Goal: Task Accomplishment & Management: Use online tool/utility

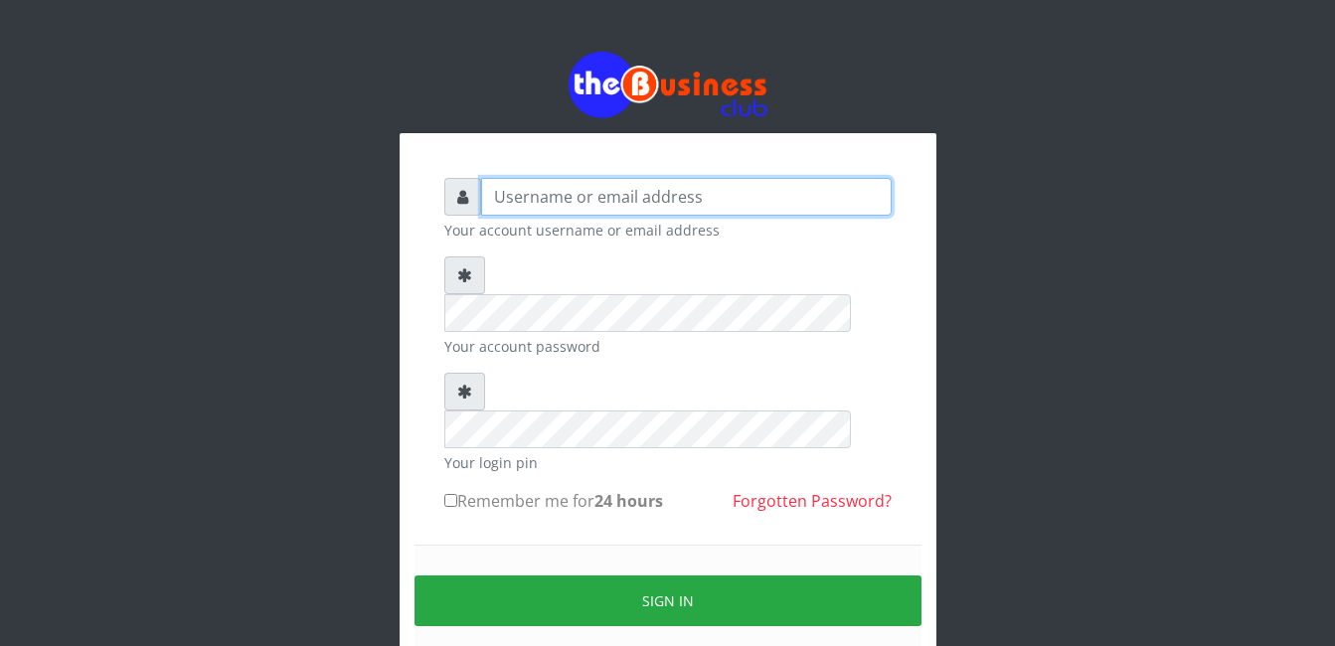
type input "Mlanga"
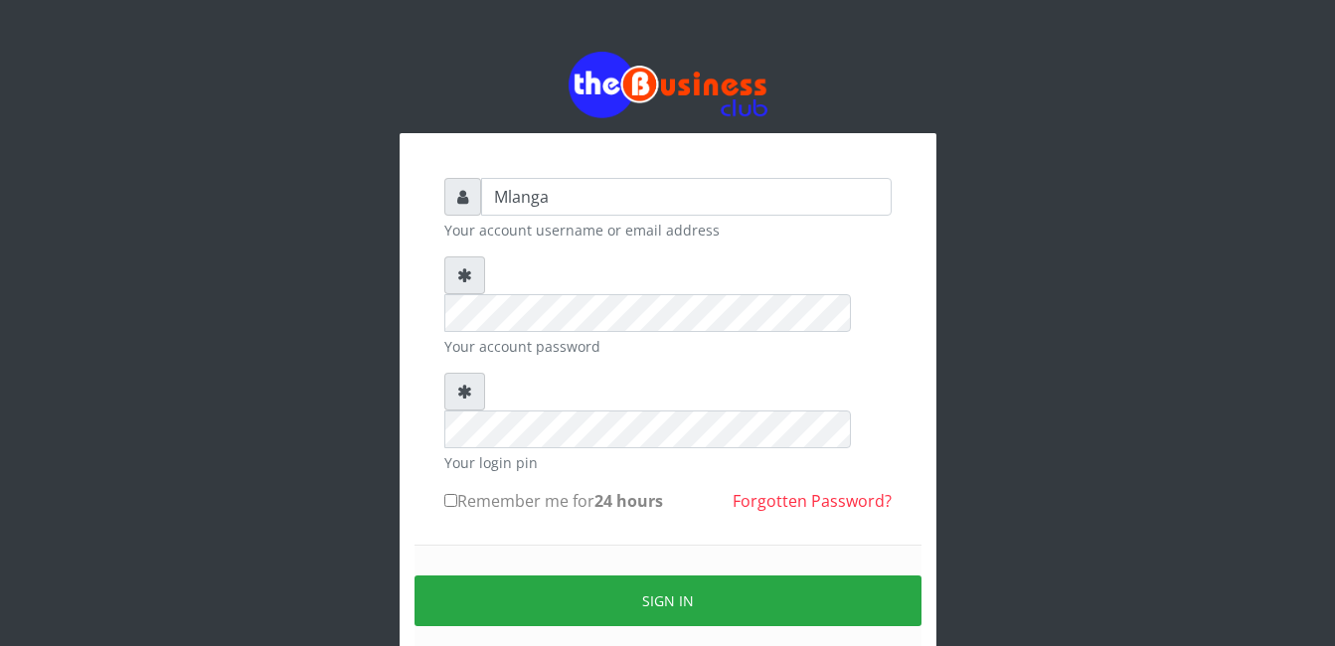
click at [281, 428] on div "Mlanga Your account username or email address Your account password Your login …" at bounding box center [668, 395] width 1134 height 791
click at [135, 385] on div "Mlanga Your account username or email address Your account password Your login …" at bounding box center [668, 395] width 1134 height 791
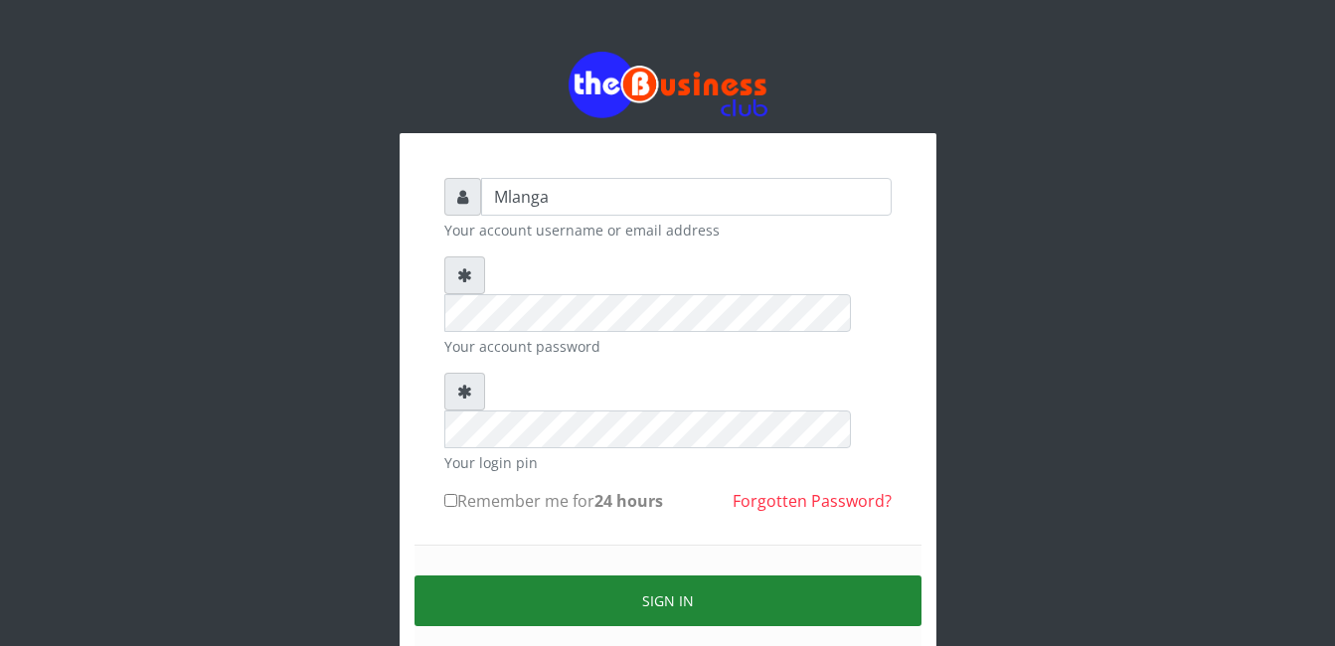
click at [674, 576] on button "Sign in" at bounding box center [668, 601] width 507 height 51
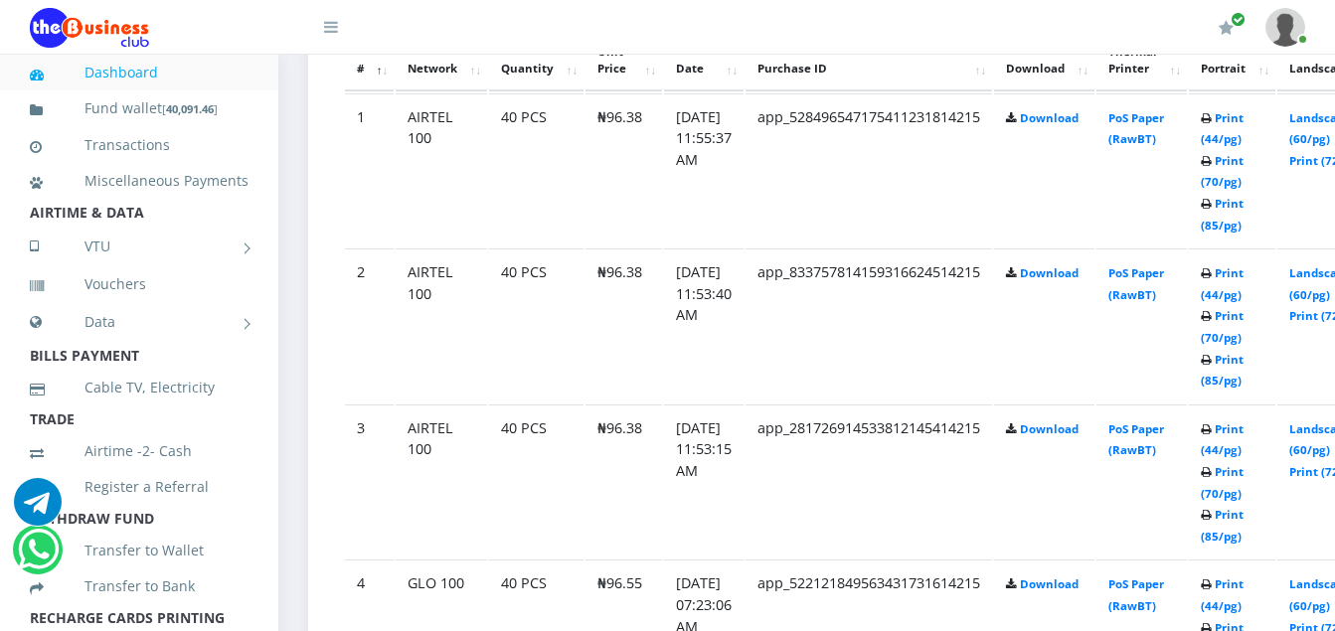
scroll to position [1153, 0]
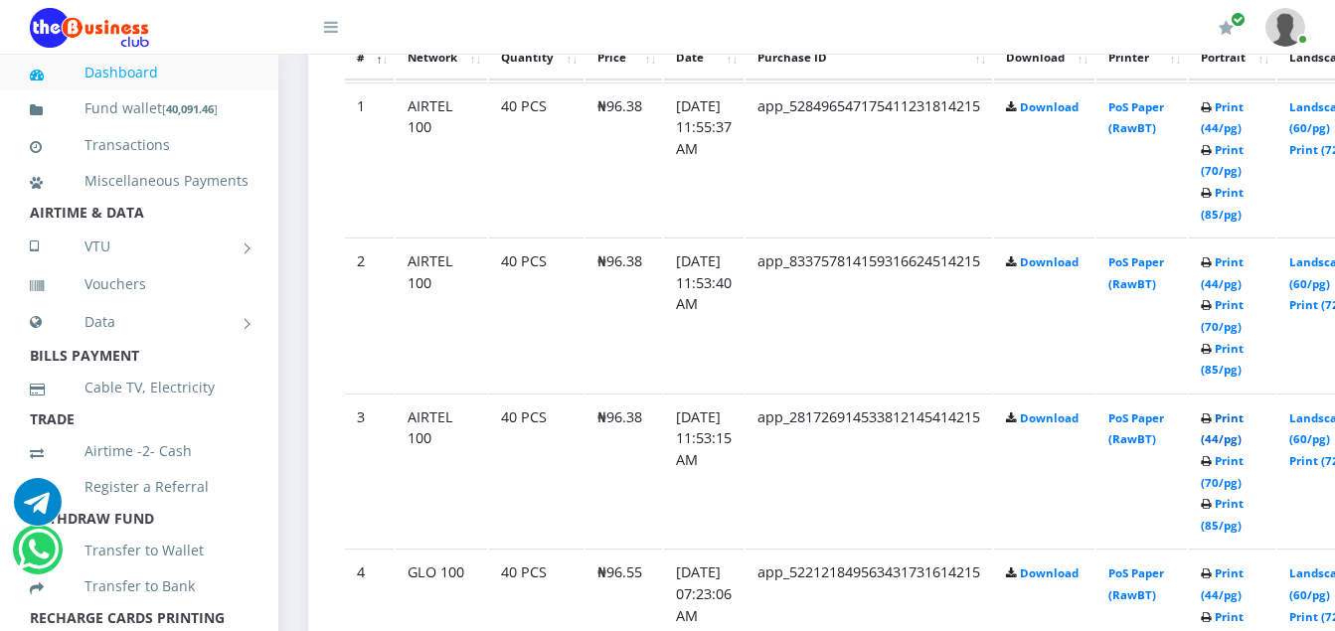
click at [1244, 423] on link "Print (44/pg)" at bounding box center [1222, 429] width 43 height 37
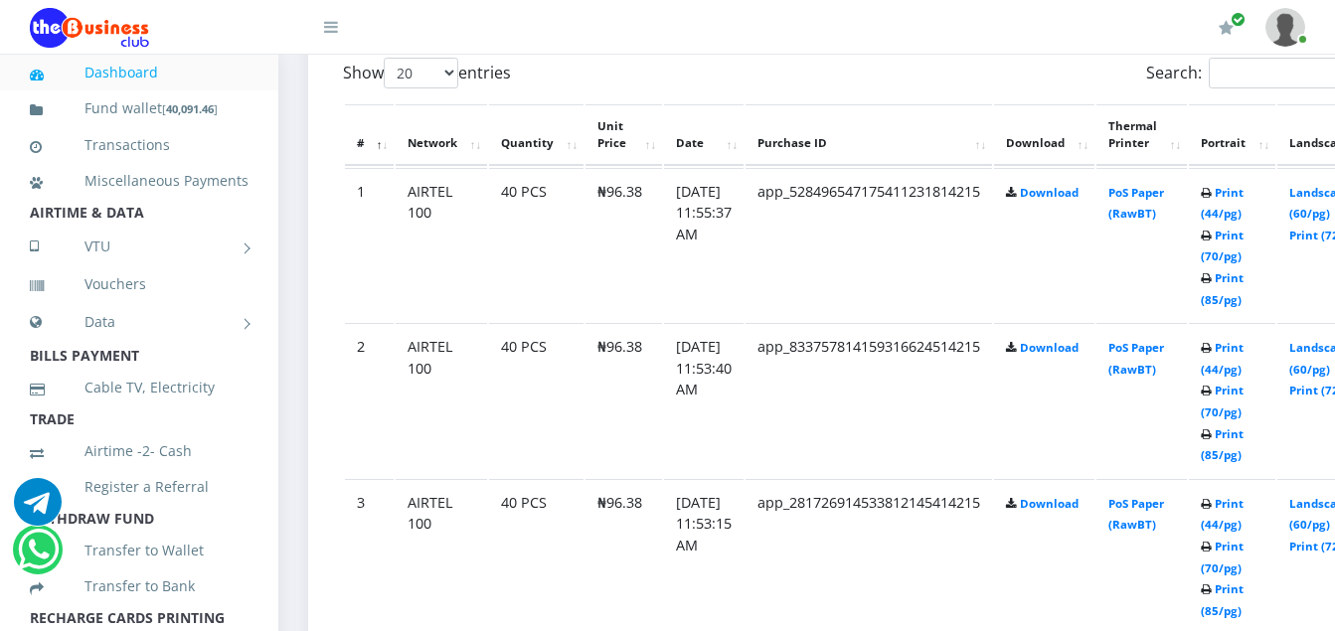
scroll to position [1153, 0]
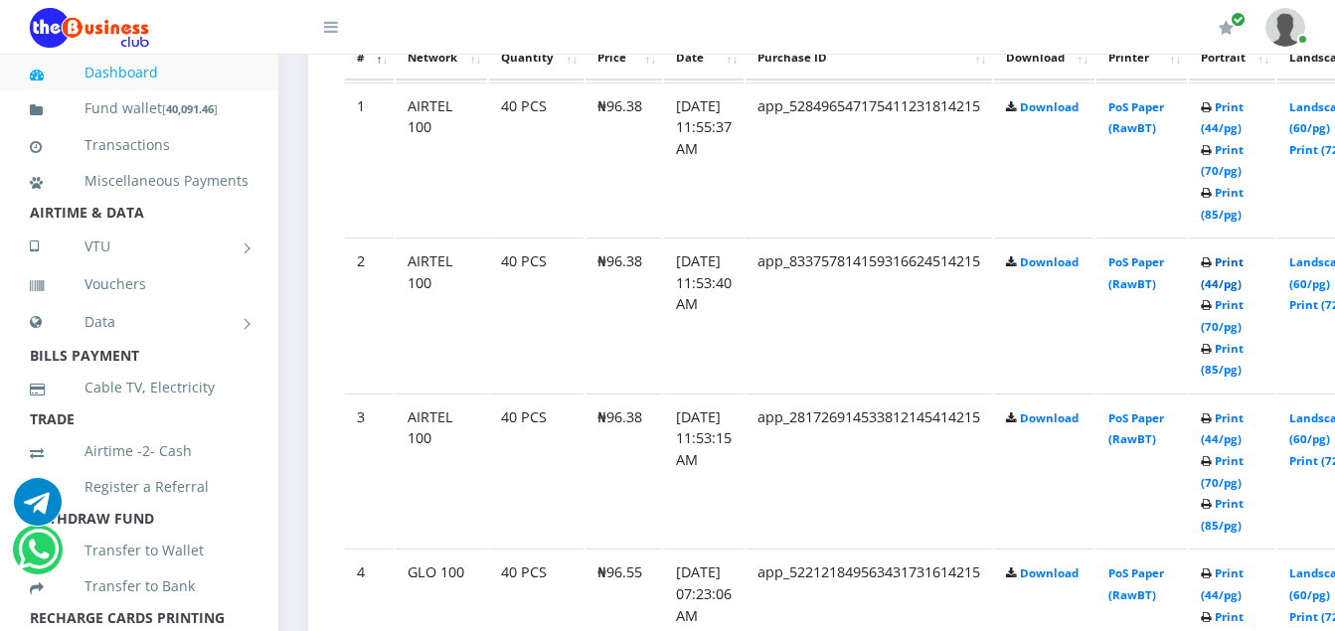
click at [1244, 264] on link "Print (44/pg)" at bounding box center [1222, 273] width 43 height 37
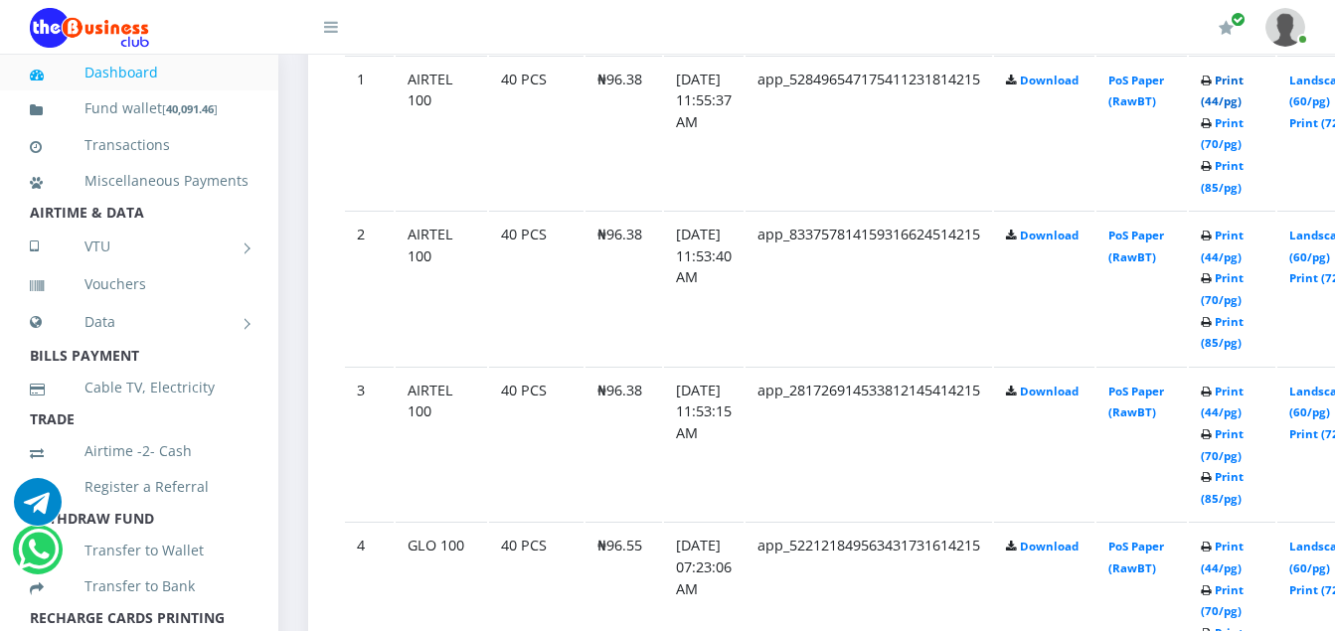
scroll to position [1153, 0]
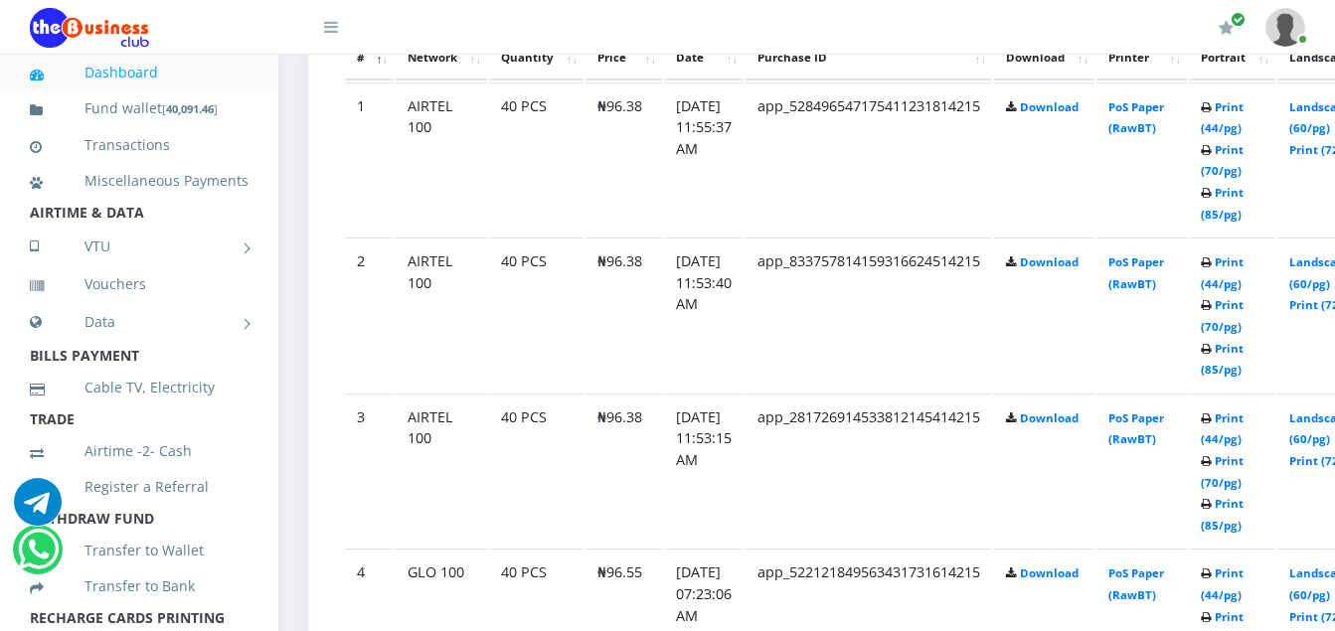
click at [1258, 81] on th "Portrait" at bounding box center [1232, 50] width 87 height 62
click at [1244, 104] on link "Print (44/pg)" at bounding box center [1222, 117] width 43 height 37
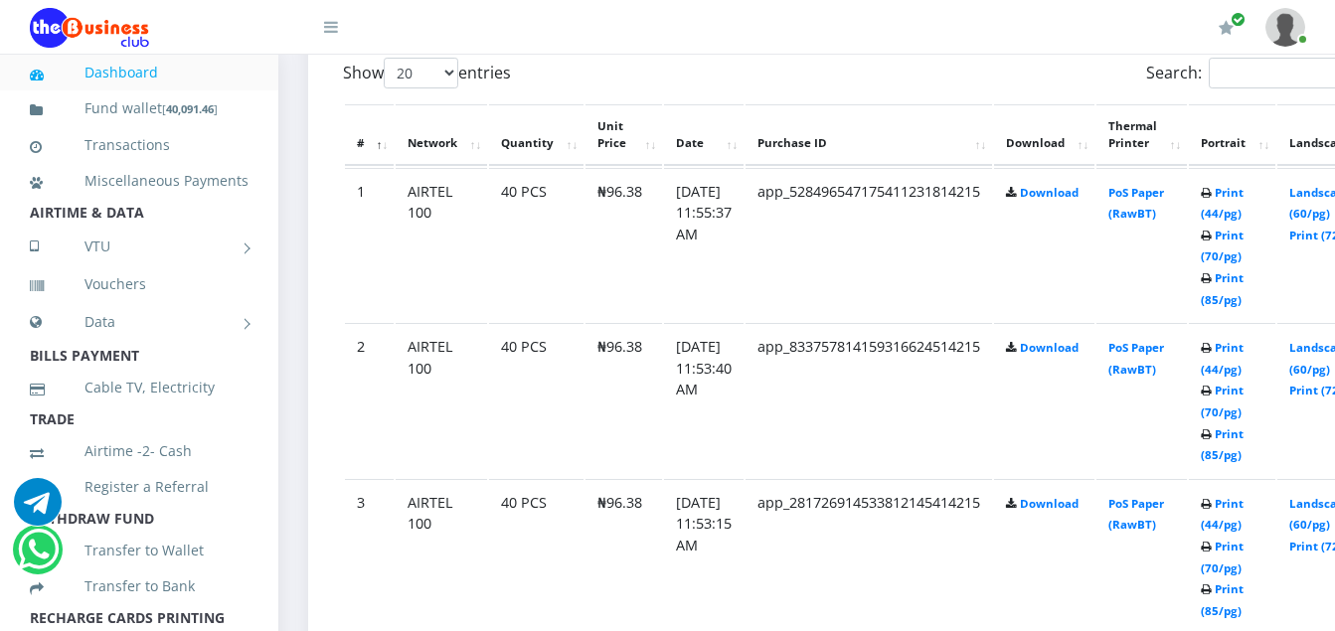
scroll to position [1153, 0]
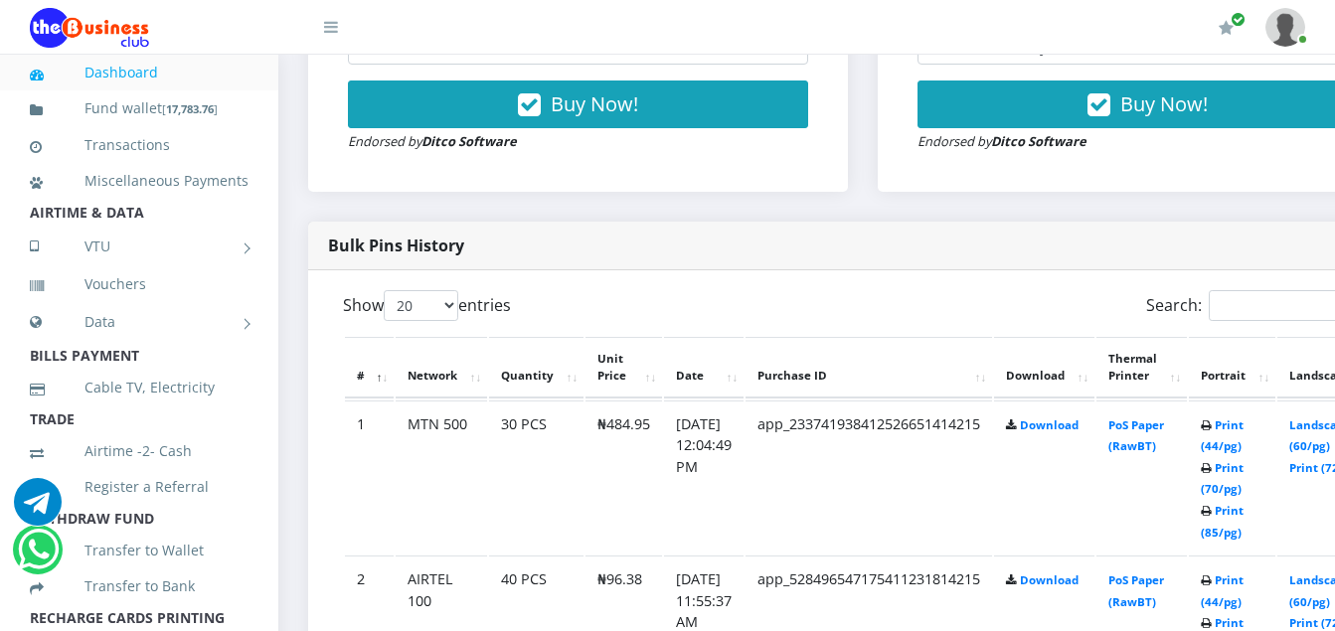
scroll to position [875, 0]
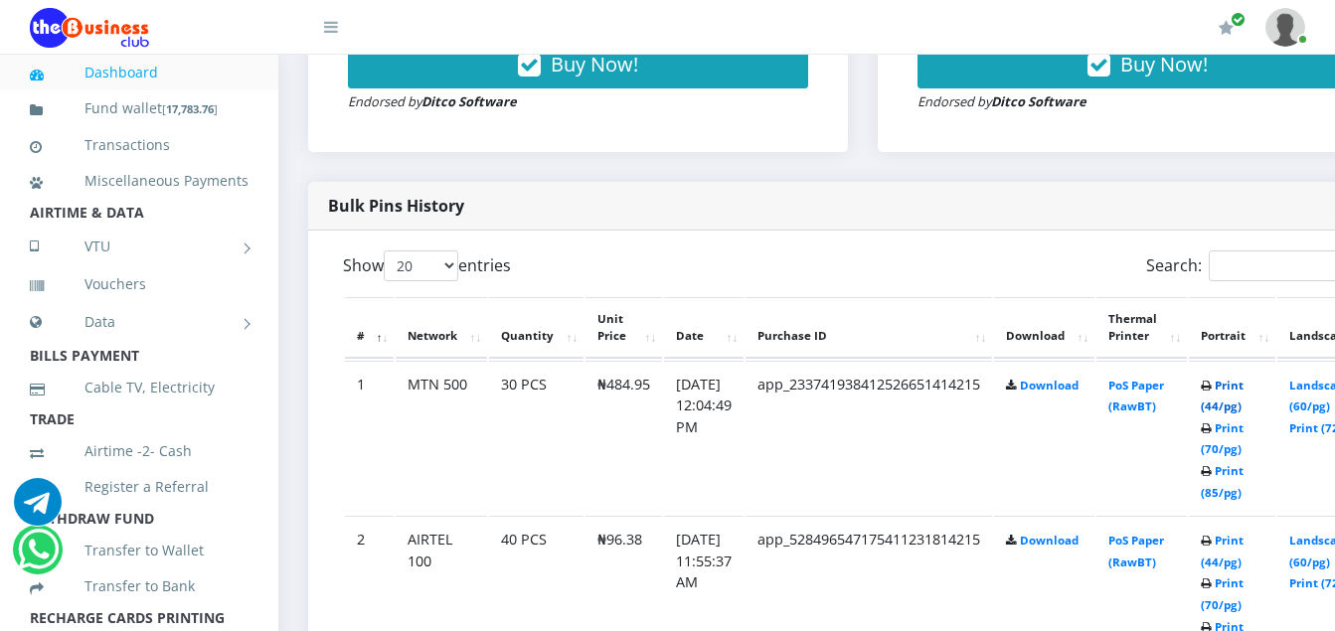
click at [1244, 383] on link "Print (44/pg)" at bounding box center [1222, 396] width 43 height 37
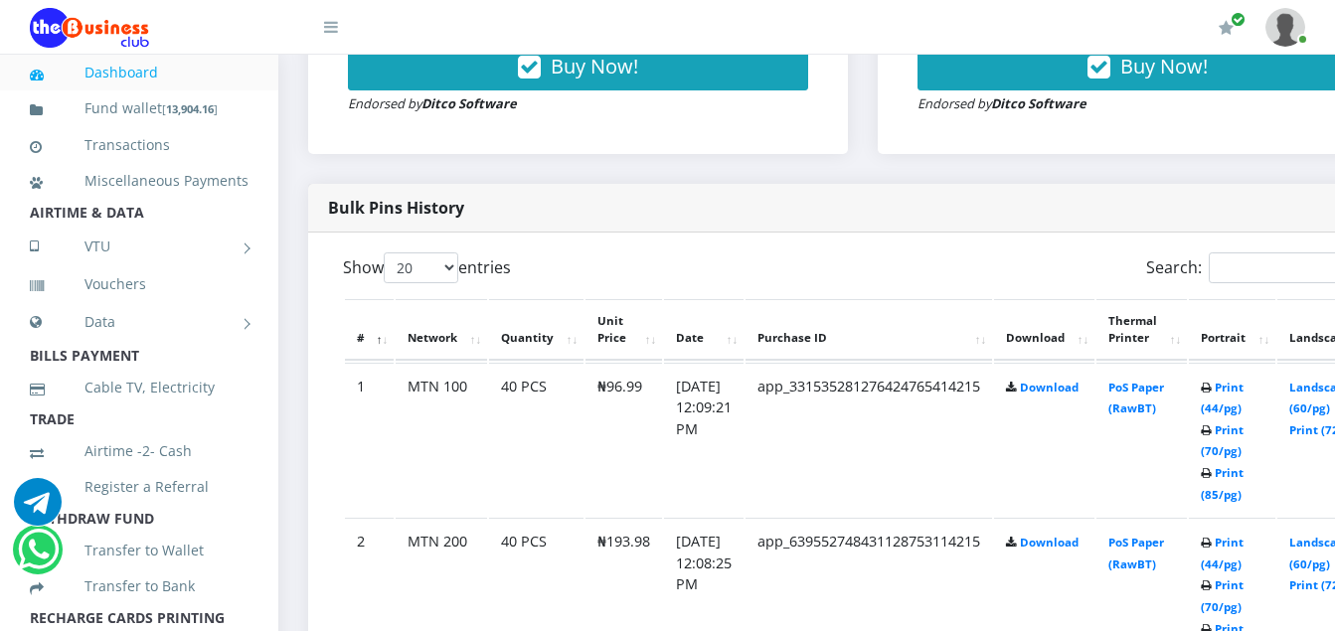
scroll to position [875, 0]
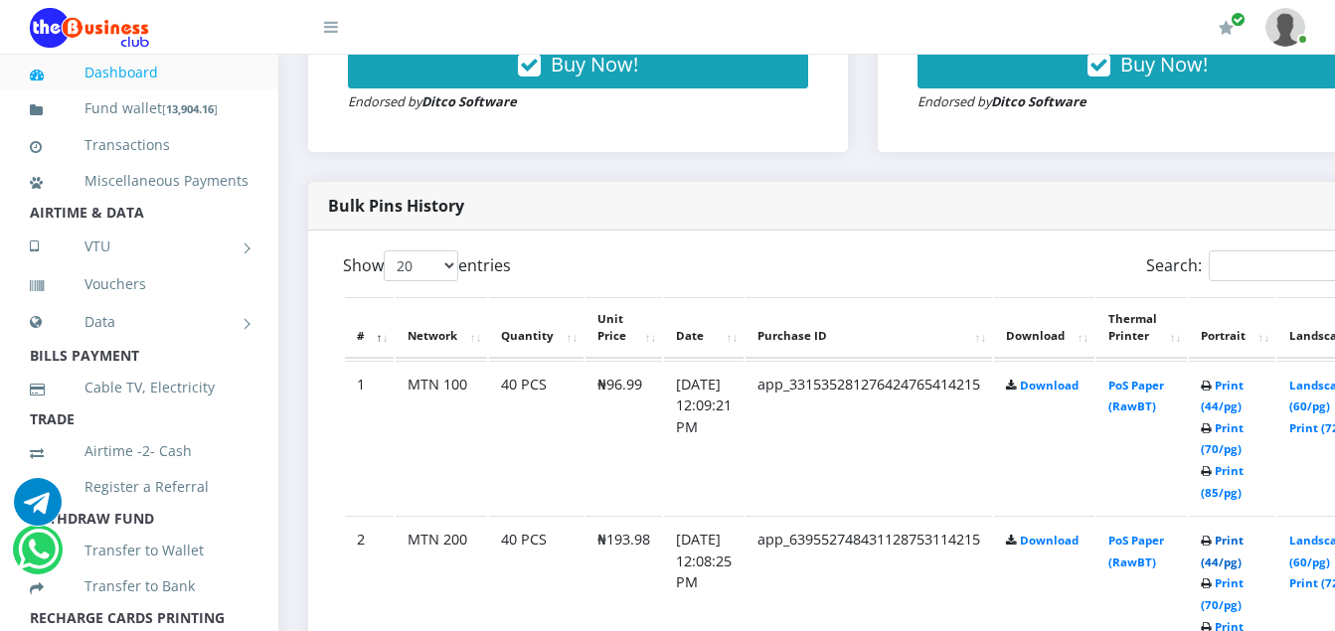
click at [1244, 545] on link "Print (44/pg)" at bounding box center [1222, 551] width 43 height 37
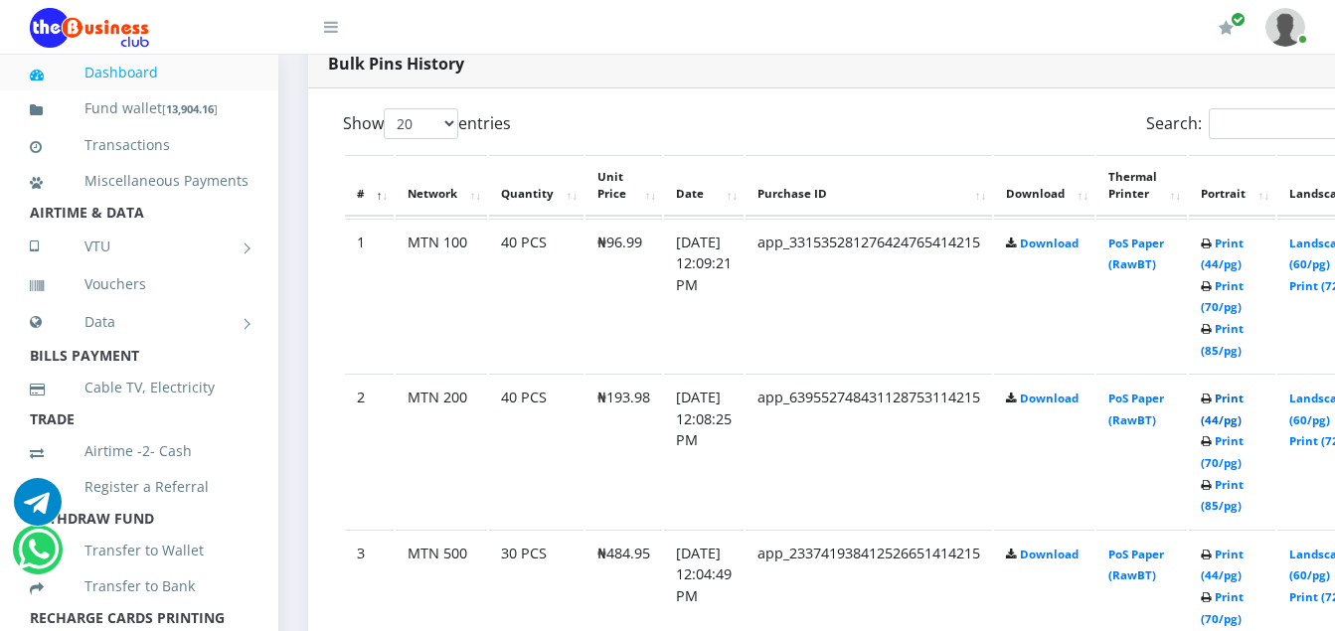
scroll to position [1034, 0]
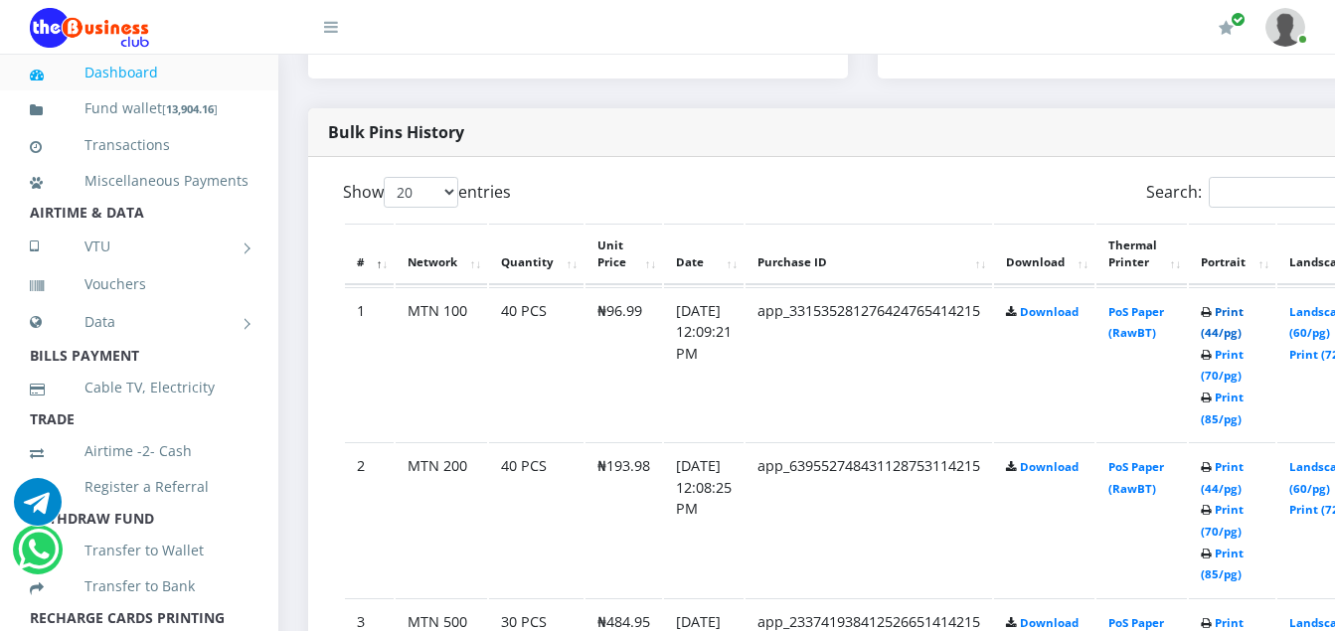
scroll to position [1034, 0]
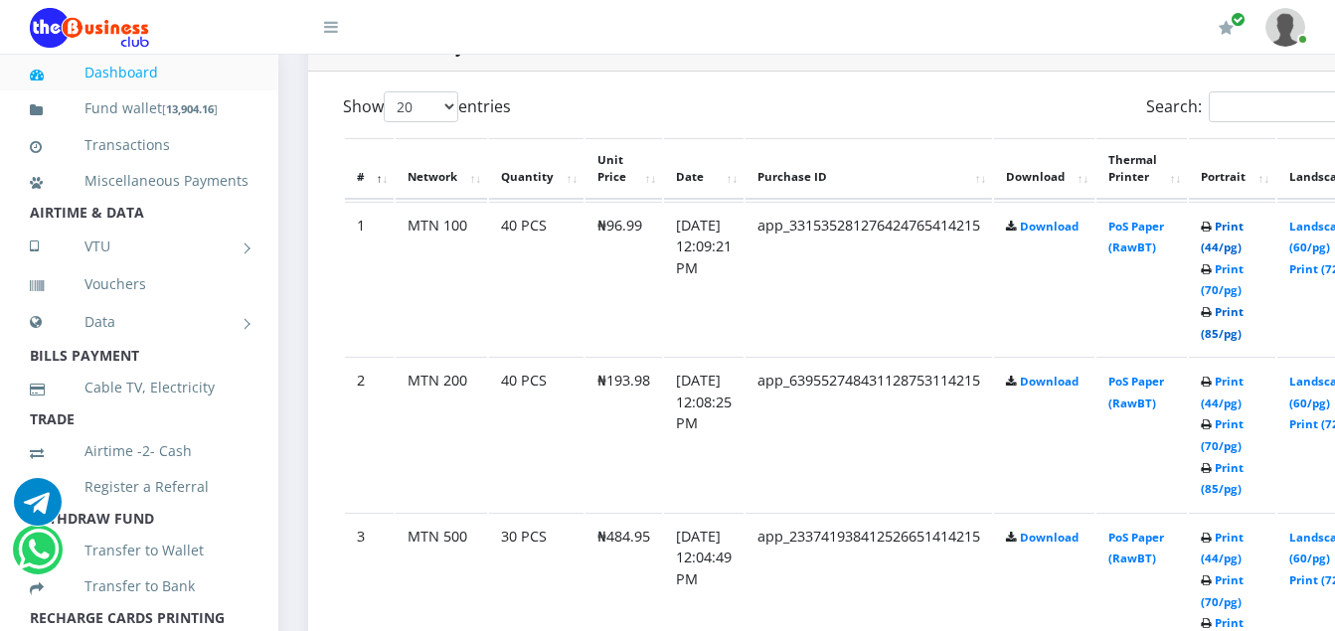
click at [1244, 312] on b "Print (44/pg) Print (70/pg) Print (85/pg)" at bounding box center [1222, 280] width 43 height 122
click at [1244, 226] on link "Print (44/pg)" at bounding box center [1222, 237] width 43 height 37
